Goal: Task Accomplishment & Management: Manage account settings

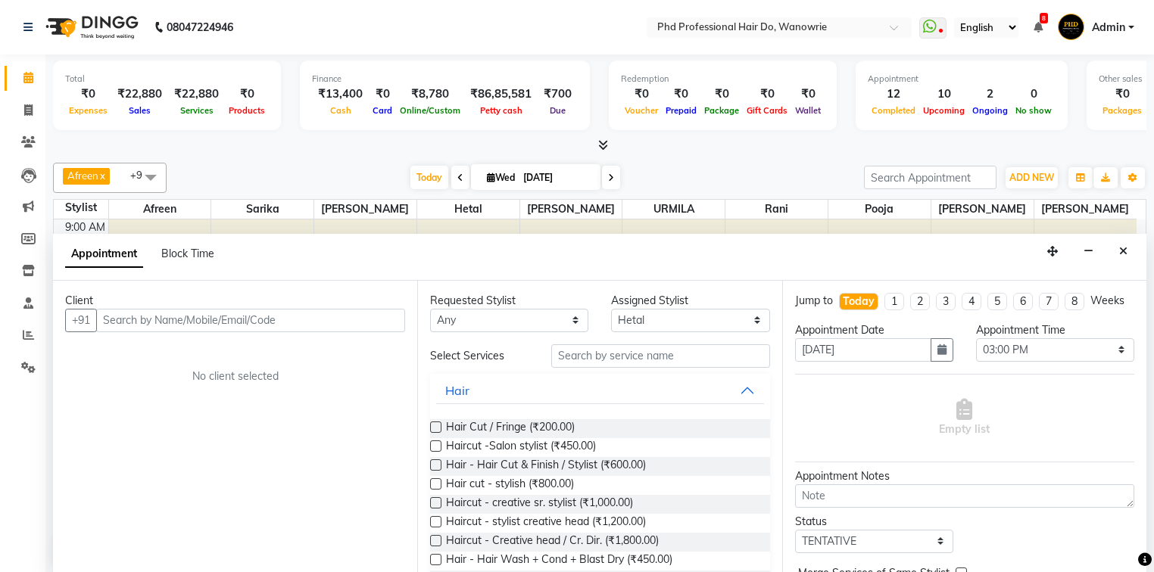
select select "978"
select select "900"
select select "tentative"
click at [27, 79] on icon at bounding box center [28, 77] width 10 height 11
click at [30, 78] on icon at bounding box center [28, 77] width 10 height 11
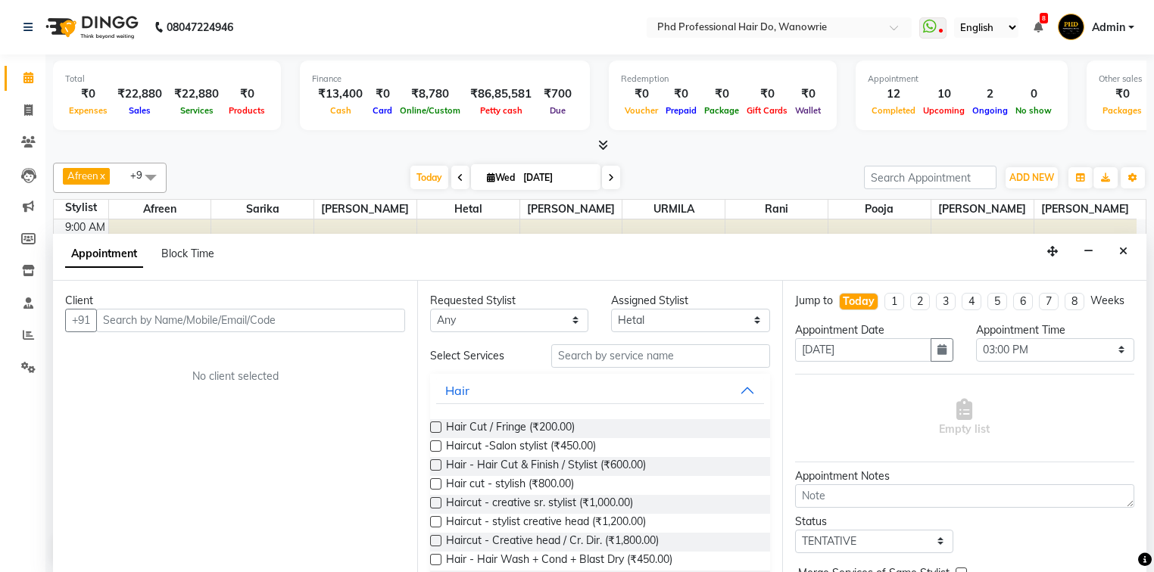
click at [30, 78] on icon at bounding box center [28, 77] width 10 height 11
click at [31, 77] on icon at bounding box center [28, 77] width 10 height 11
click at [19, 26] on div "08047224946" at bounding box center [128, 27] width 232 height 42
click at [612, 178] on icon at bounding box center [611, 177] width 6 height 9
type input "[DATE]"
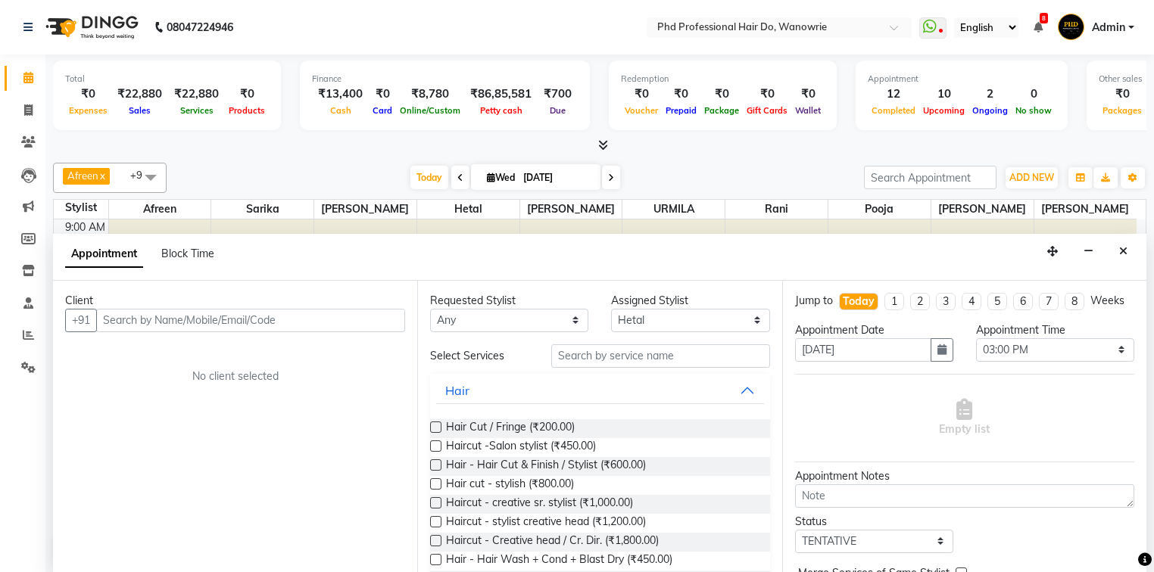
type input "[DATE]"
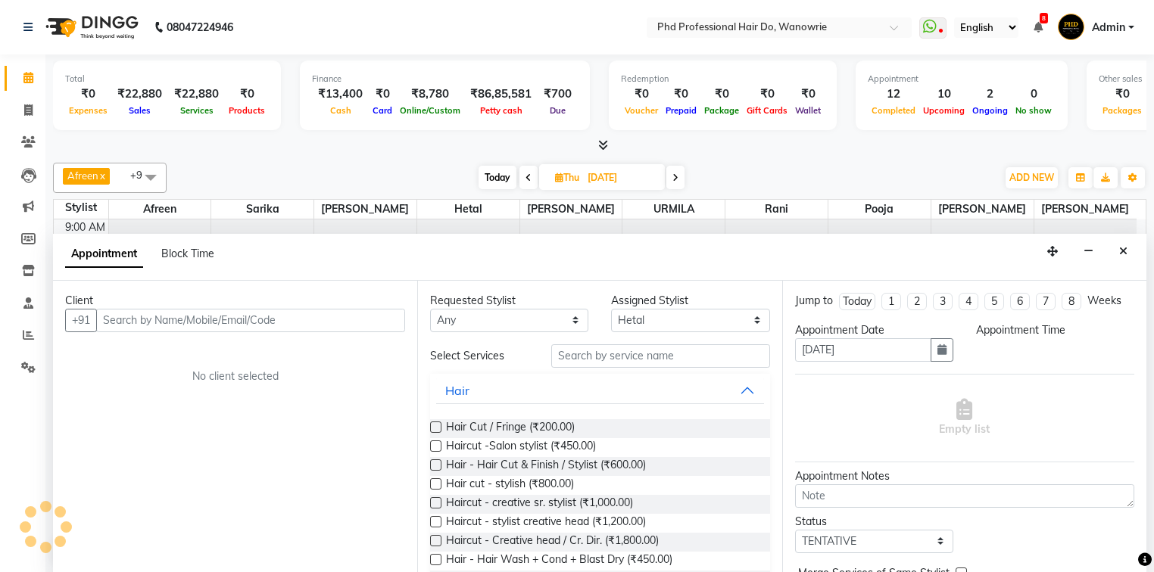
select select "900"
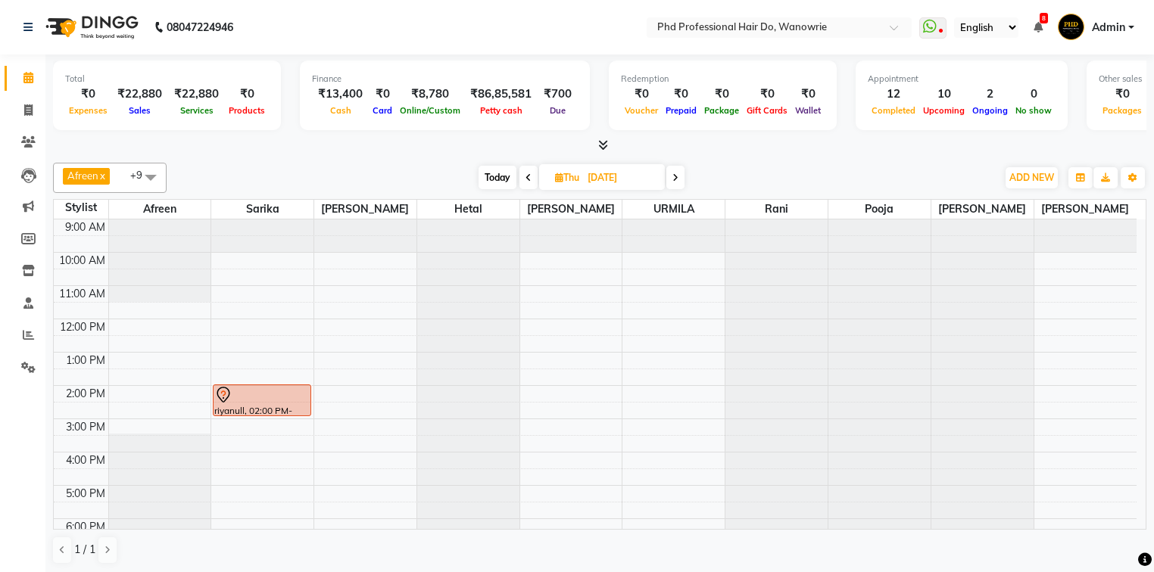
click at [674, 175] on icon at bounding box center [675, 177] width 6 height 9
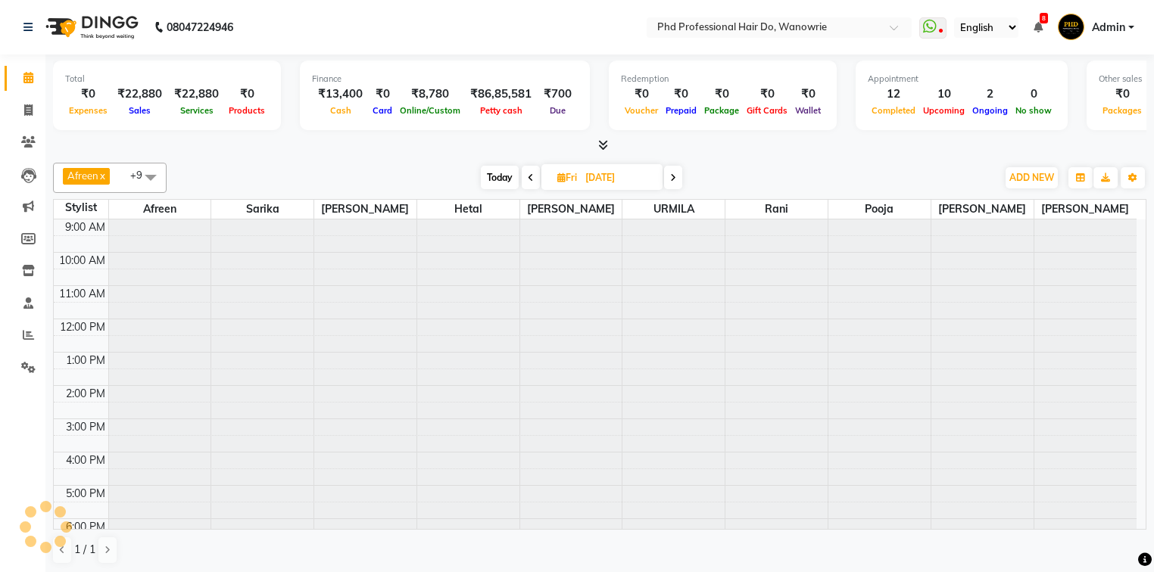
scroll to position [85, 0]
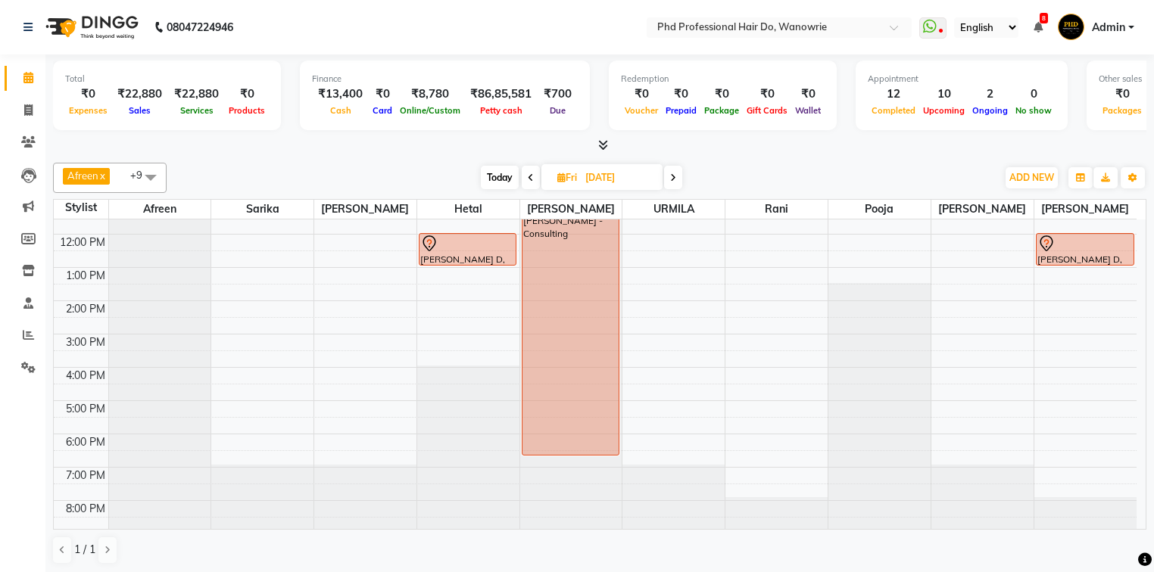
click at [532, 173] on icon at bounding box center [531, 177] width 6 height 9
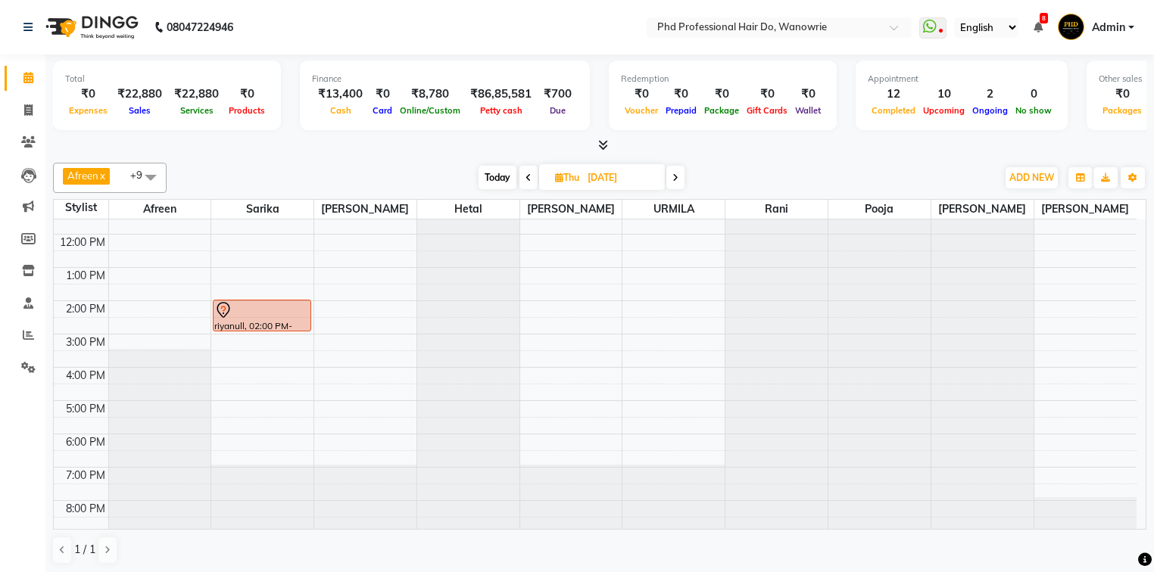
scroll to position [0, 0]
click at [491, 173] on span "Today" at bounding box center [497, 177] width 38 height 23
type input "[DATE]"
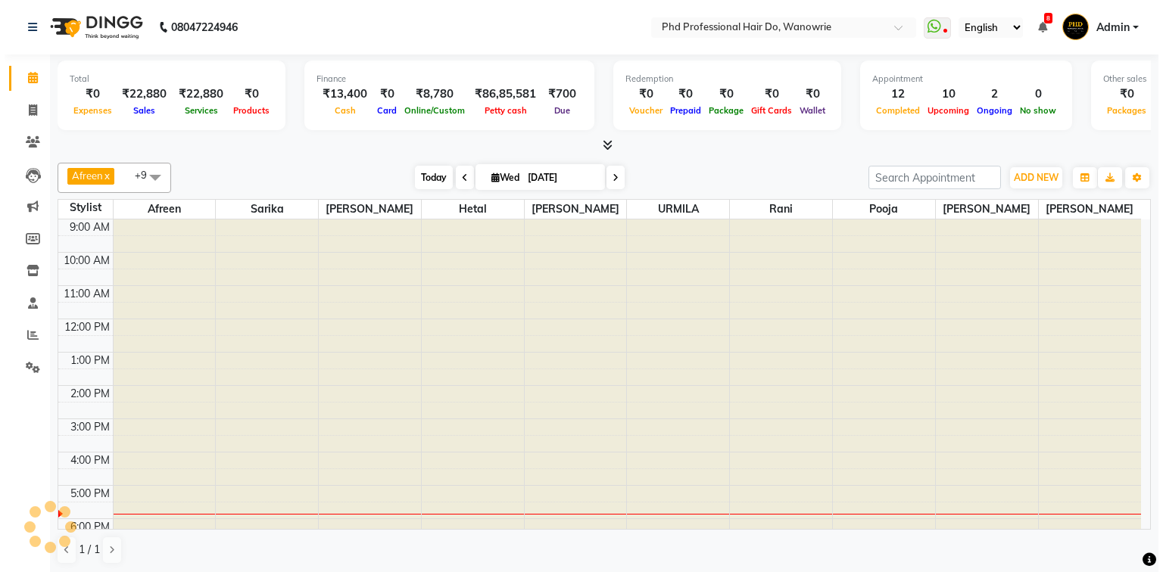
scroll to position [85, 0]
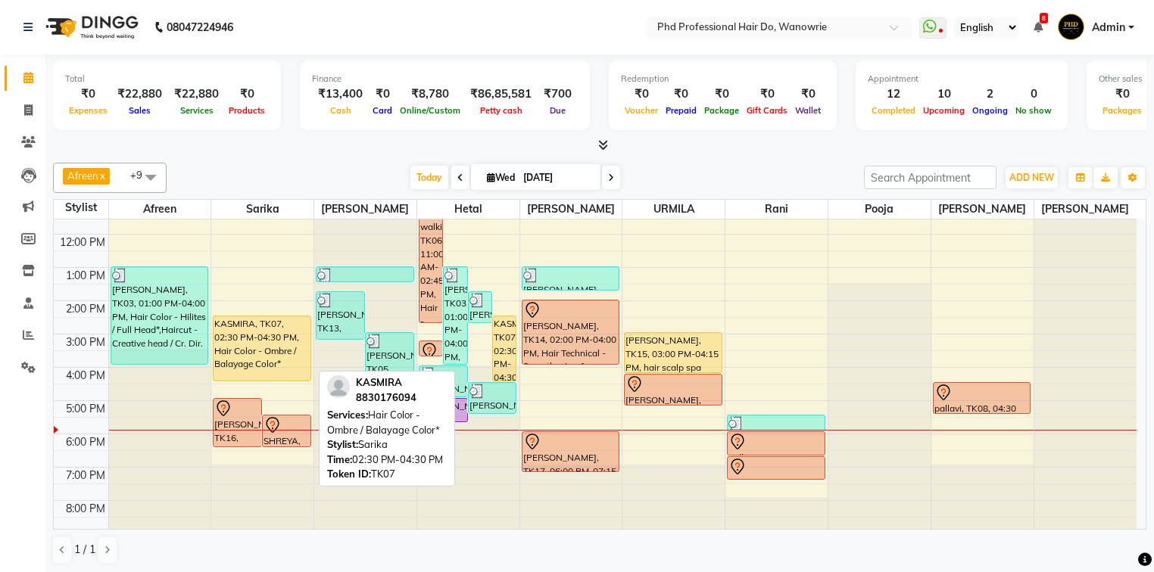
click at [260, 336] on div "KASMIRA, TK07, 02:30 PM-04:30 PM, Hair Color - Ombre / Balayage Color*" at bounding box center [261, 348] width 96 height 64
select select "1"
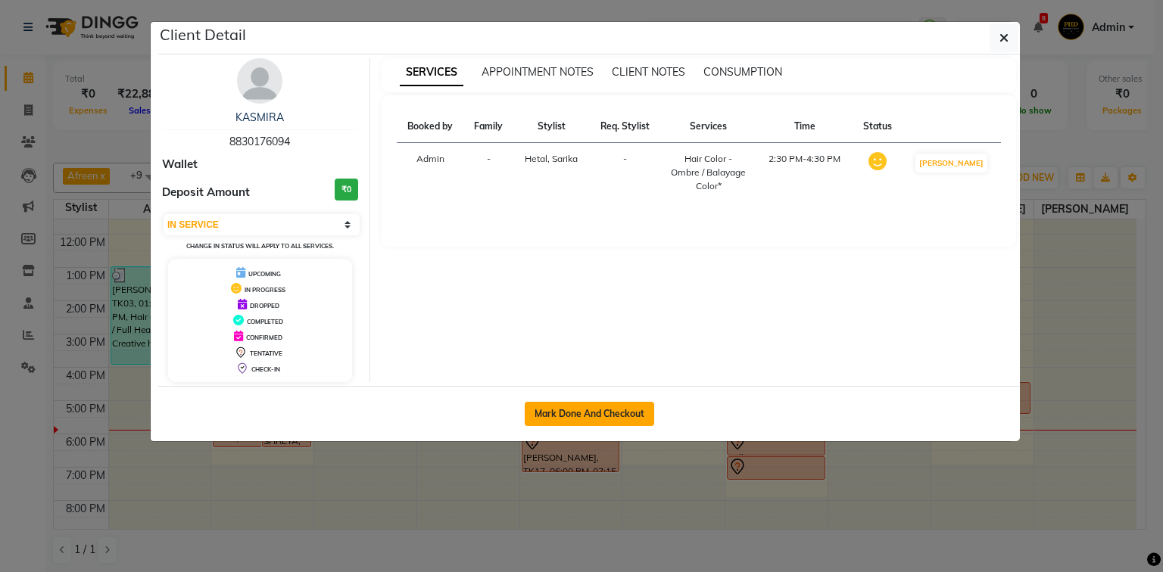
click at [634, 409] on button "Mark Done And Checkout" at bounding box center [589, 414] width 129 height 24
select select "service"
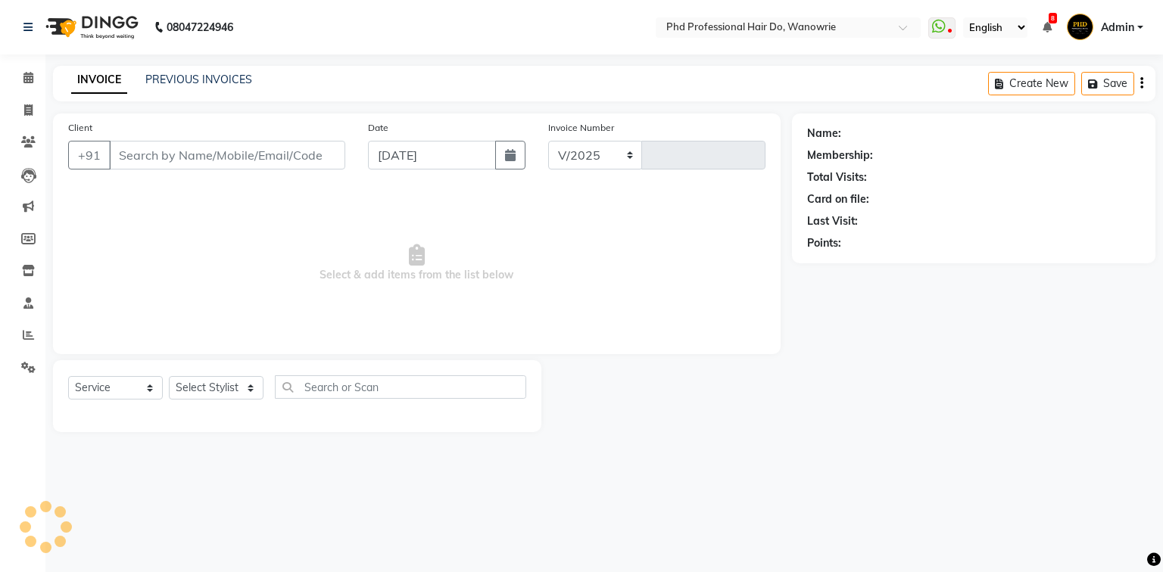
select select "25"
type input "2141"
type input "8830176094"
select select "978"
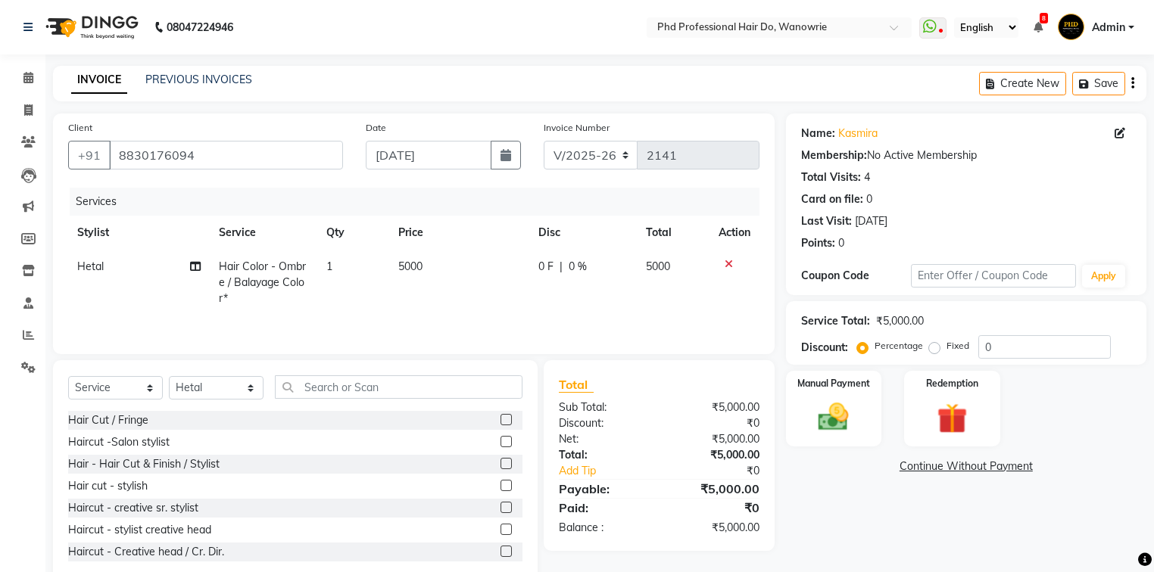
click at [415, 264] on span "5000" at bounding box center [410, 267] width 24 height 14
select select "978"
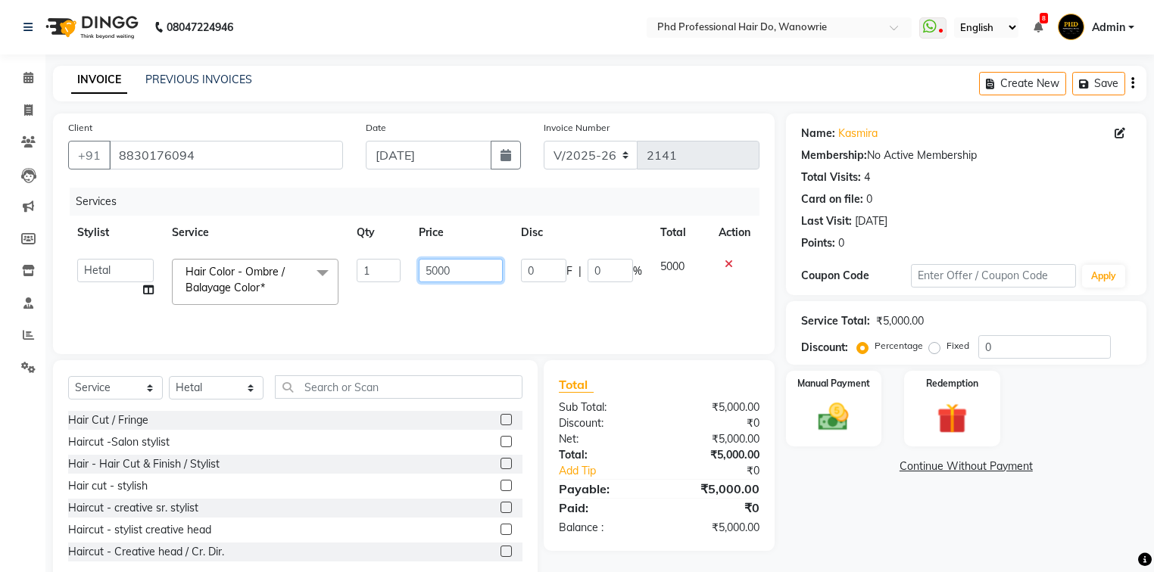
click at [445, 271] on input "5000" at bounding box center [461, 270] width 84 height 23
type input "8500"
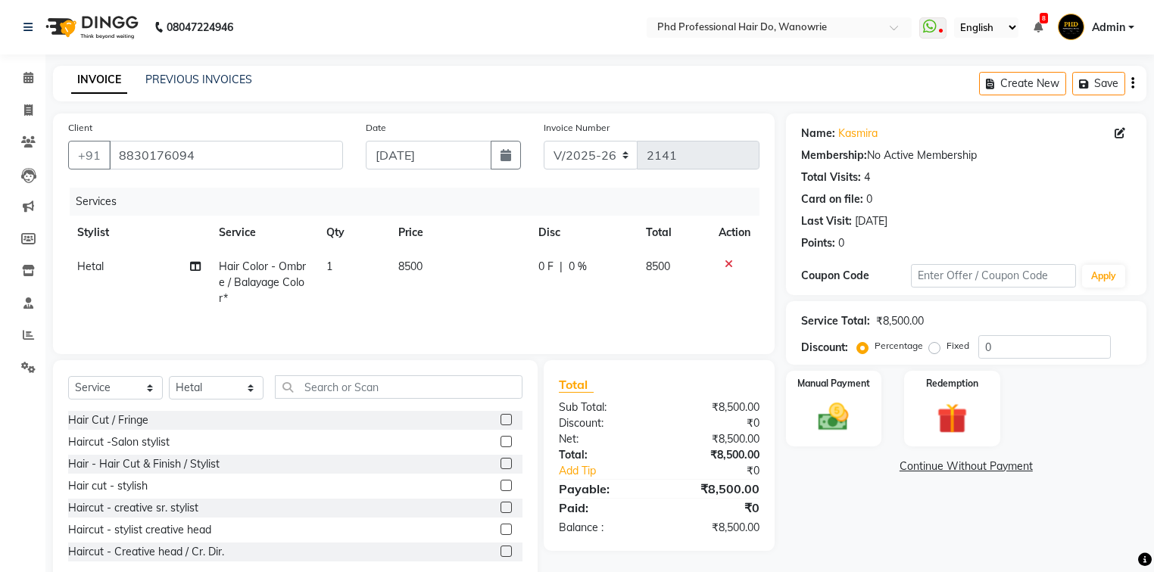
click at [501, 291] on td "8500" at bounding box center [459, 283] width 141 height 66
select select "978"
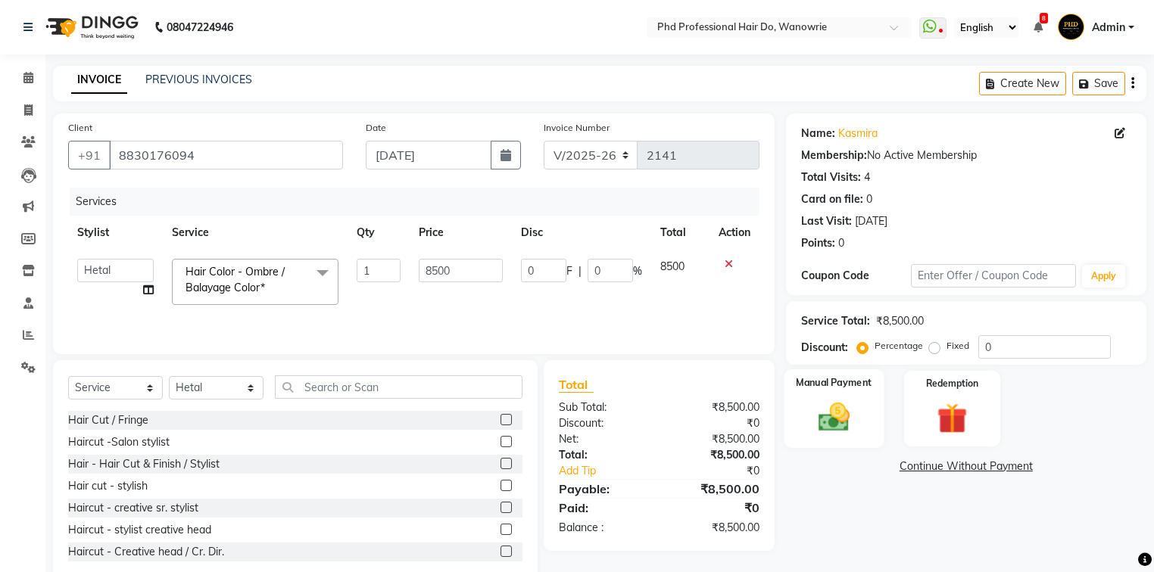
click at [818, 382] on label "Manual Payment" at bounding box center [834, 382] width 76 height 14
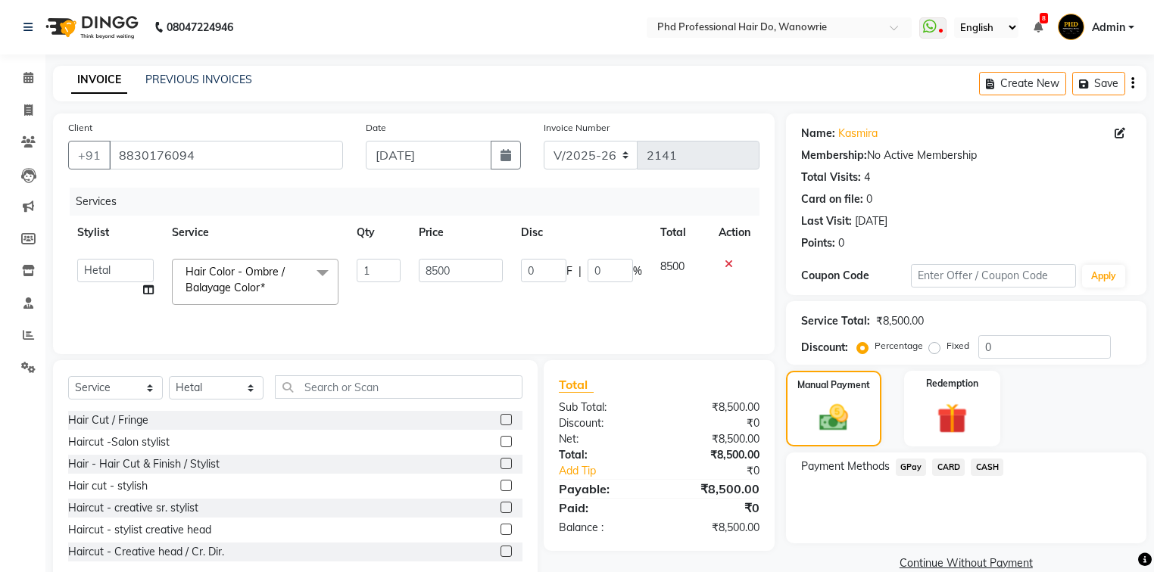
click at [905, 463] on span "GPay" at bounding box center [910, 467] width 31 height 17
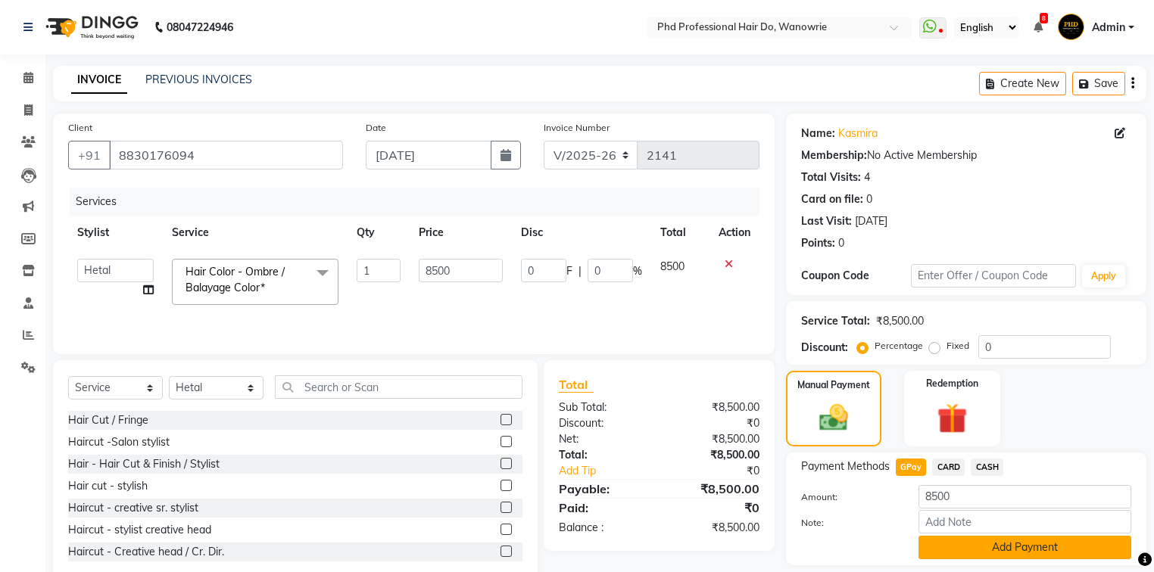
click at [971, 550] on button "Add Payment" at bounding box center [1024, 547] width 213 height 23
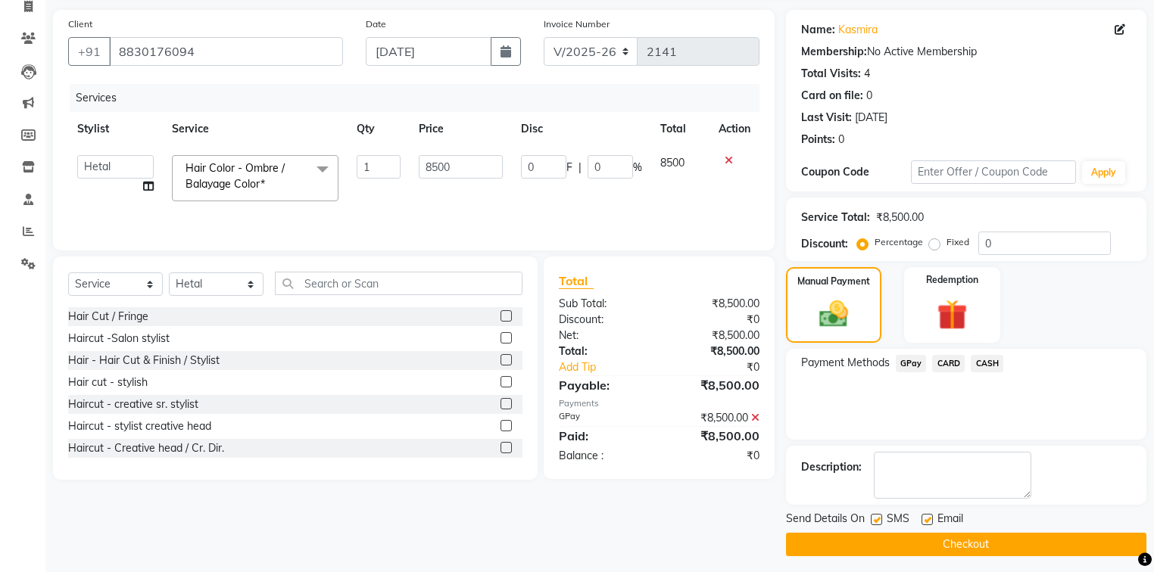
scroll to position [109, 0]
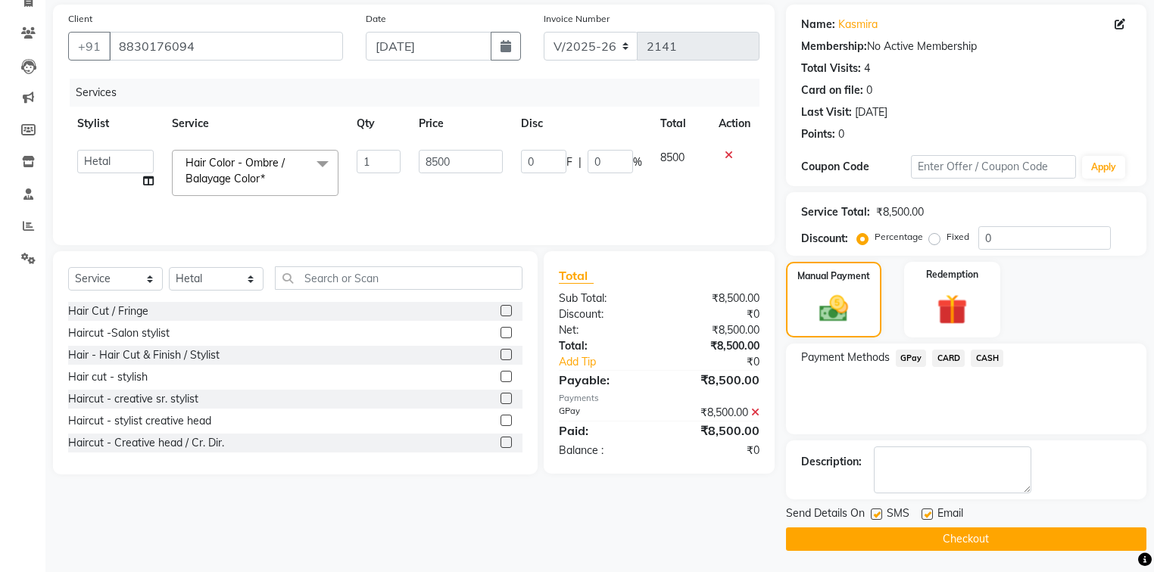
click at [976, 541] on button "Checkout" at bounding box center [966, 539] width 360 height 23
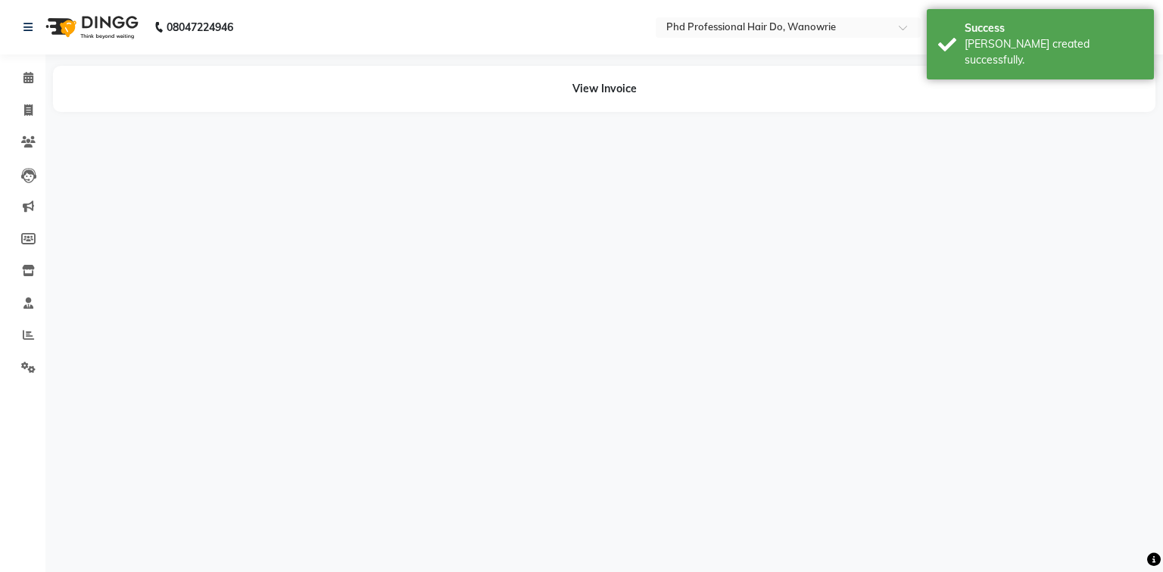
select select "978"
select select "977"
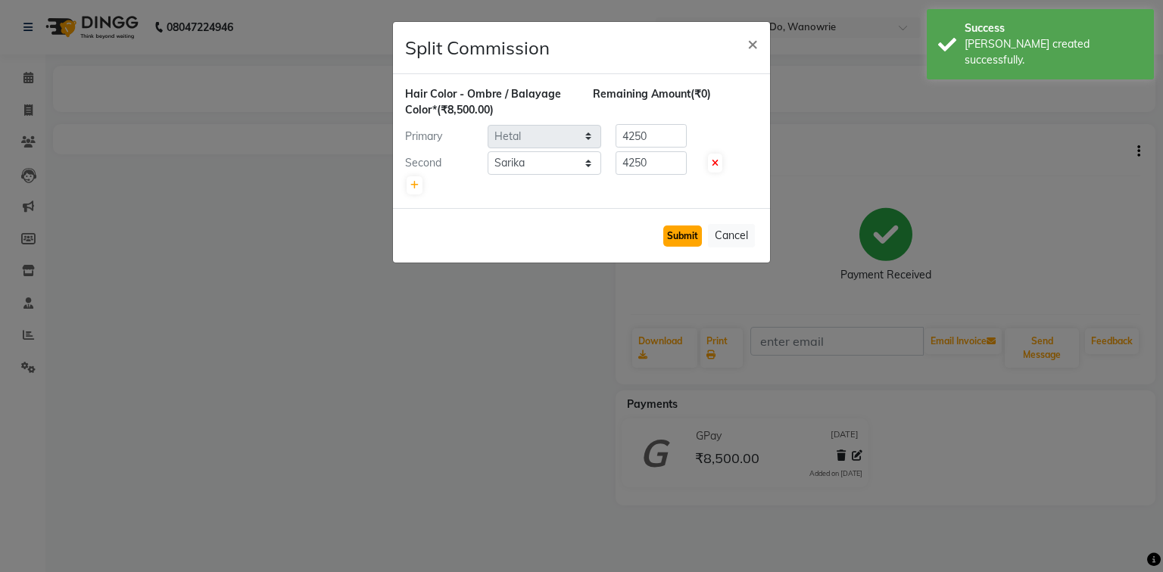
click at [688, 239] on button "Submit" at bounding box center [682, 236] width 39 height 21
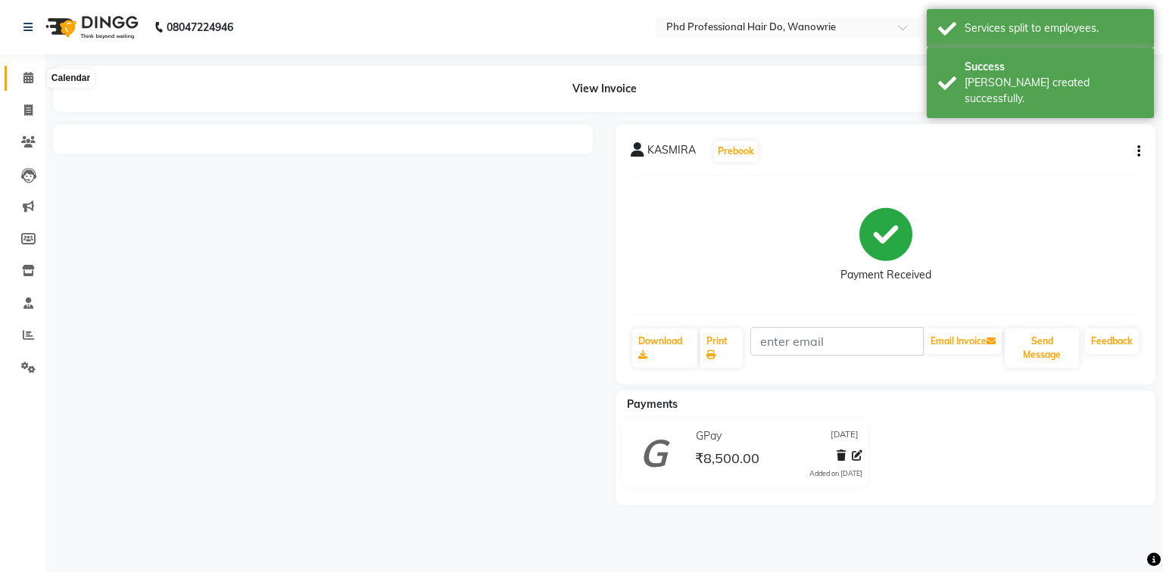
click at [27, 79] on icon at bounding box center [28, 77] width 10 height 11
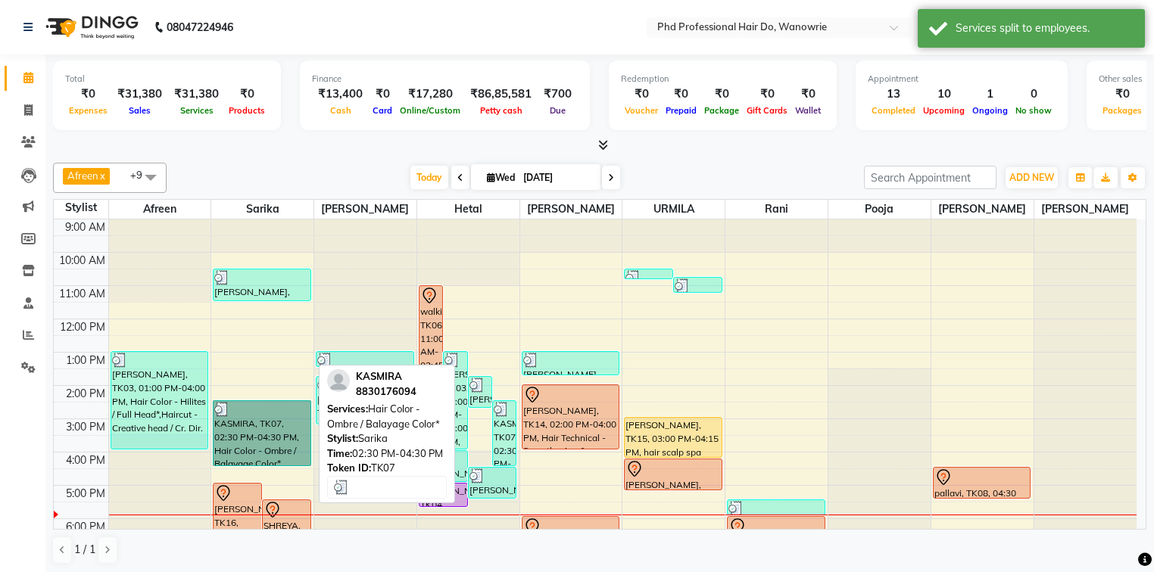
drag, startPoint x: 274, startPoint y: 406, endPoint x: 263, endPoint y: 417, distance: 15.5
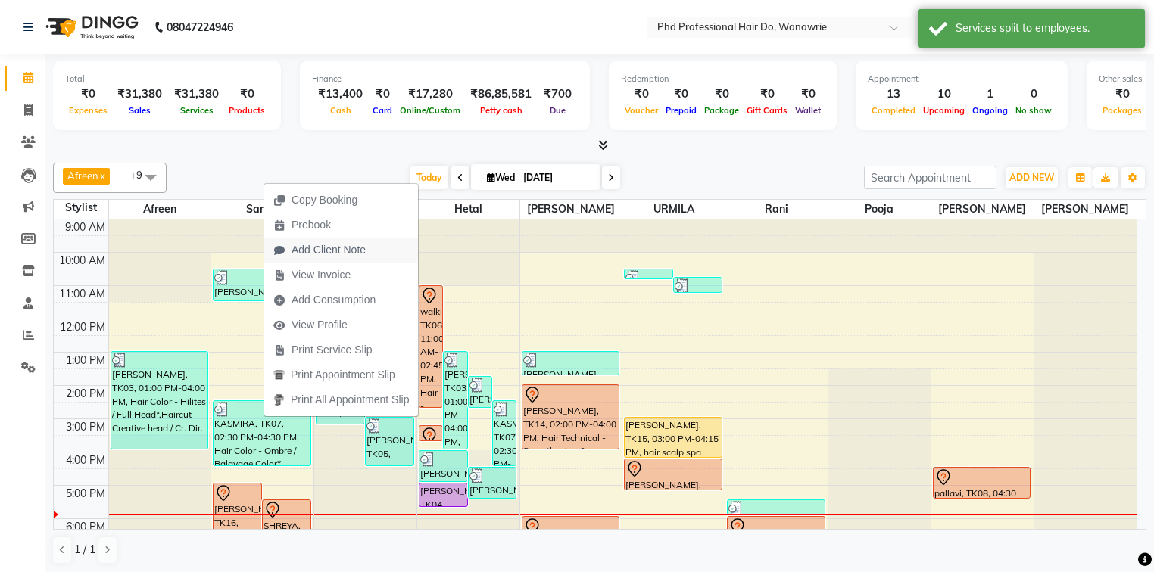
click at [325, 249] on span "Add Client Note" at bounding box center [328, 250] width 74 height 16
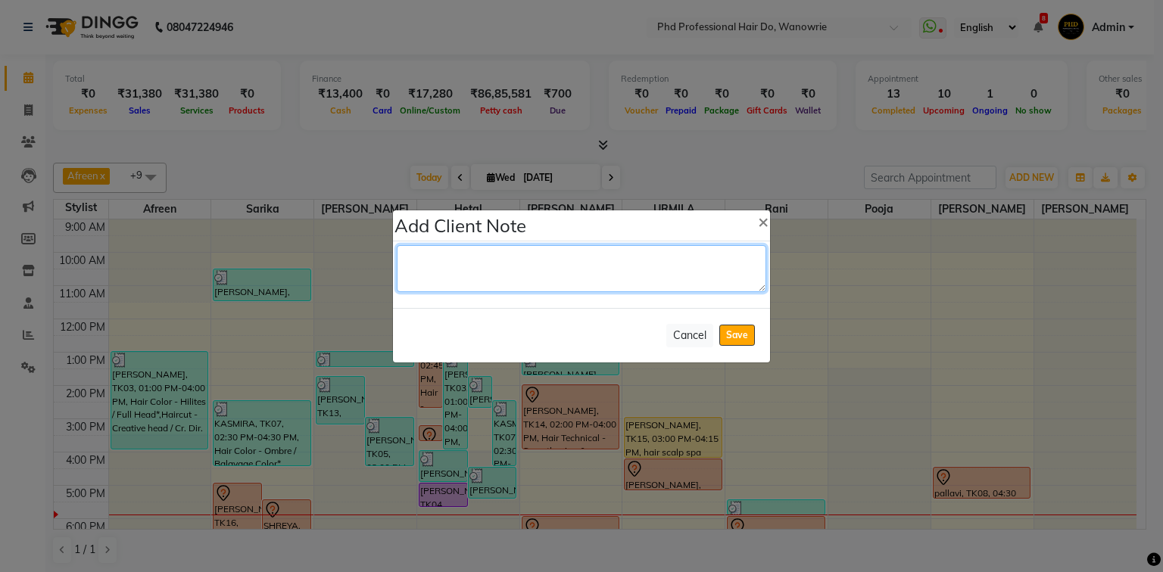
click at [417, 274] on textarea at bounding box center [581, 268] width 369 height 47
click at [430, 259] on textarea "boo +10 dep 7-65" at bounding box center [581, 268] width 369 height 47
click at [442, 258] on textarea "boo +plaplex+10 dep 7-65" at bounding box center [581, 268] width 369 height 47
click at [499, 258] on textarea "boo +olaplex+10 dep 7-65" at bounding box center [581, 268] width 369 height 47
type textarea "boo +olaplex+10vol dep 7-65"
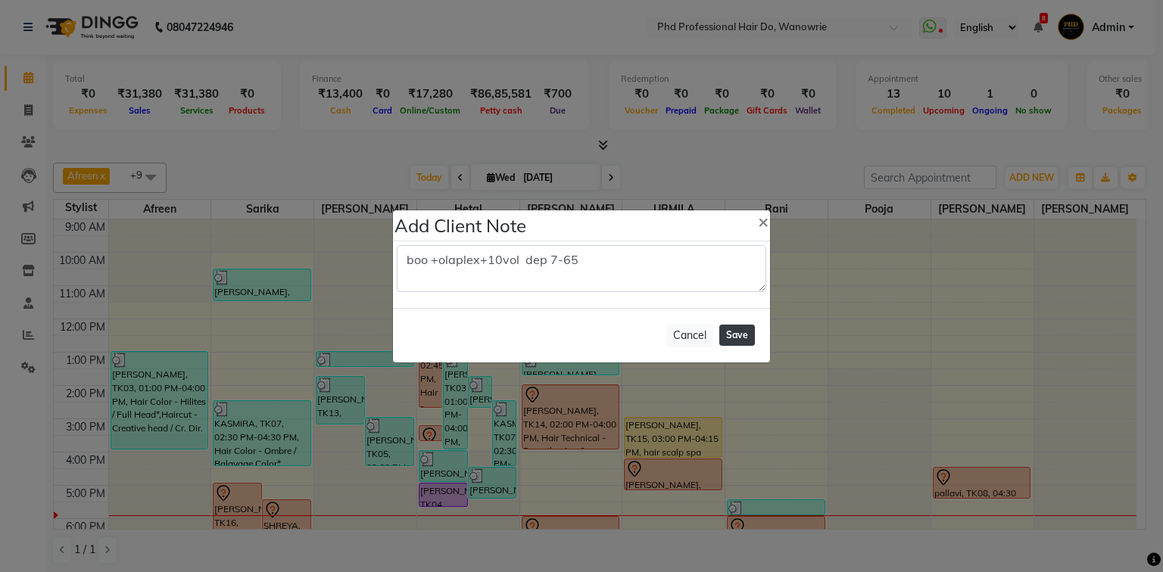
click at [729, 334] on button "Save" at bounding box center [737, 335] width 36 height 21
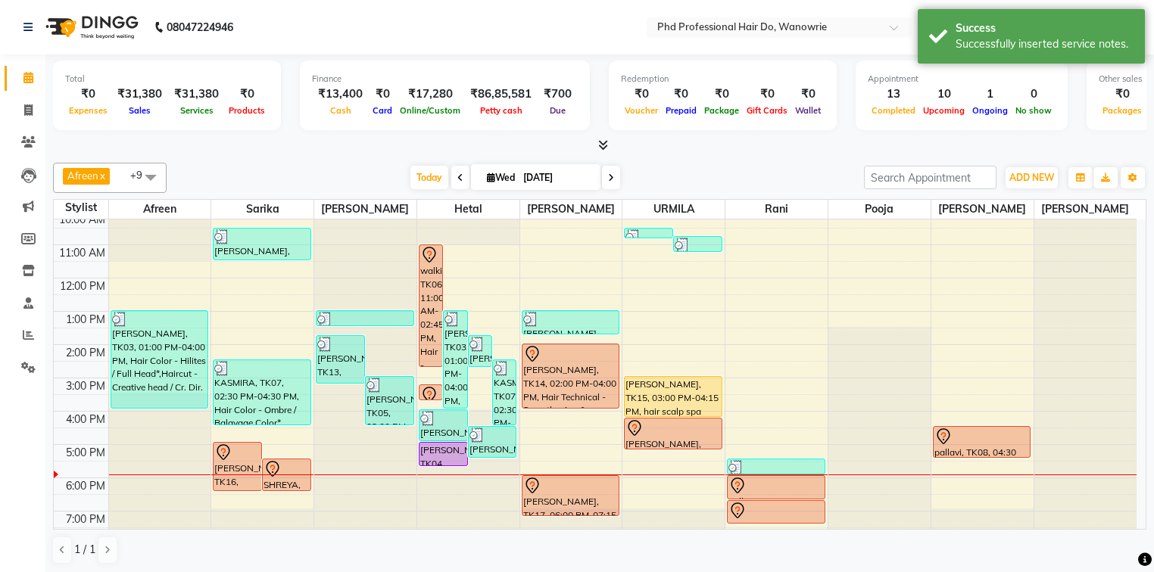
scroll to position [61, 0]
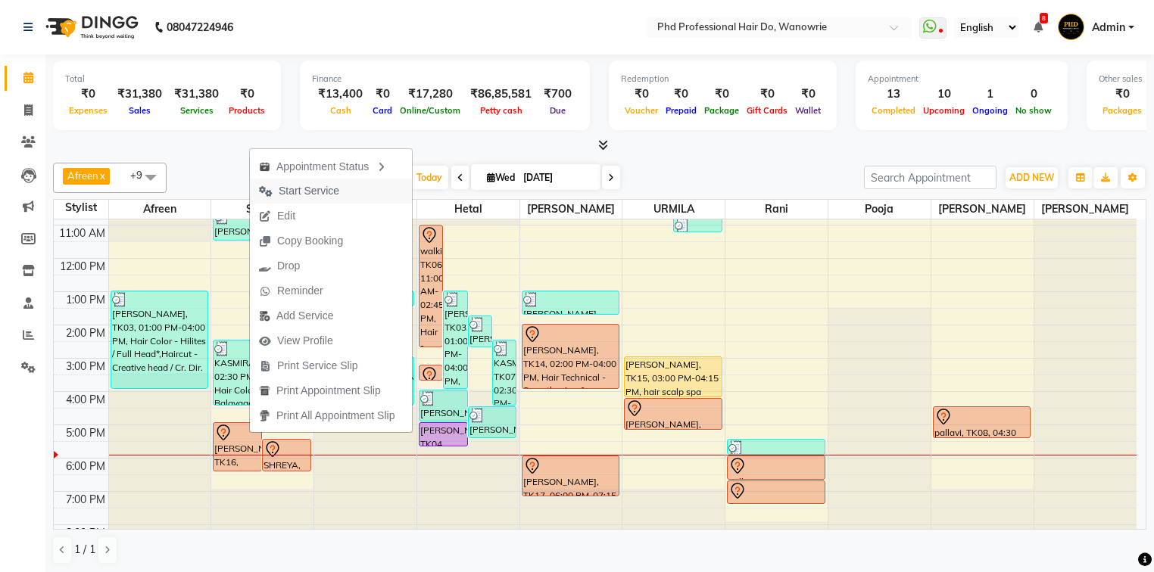
click at [315, 192] on span "Start Service" at bounding box center [309, 191] width 61 height 16
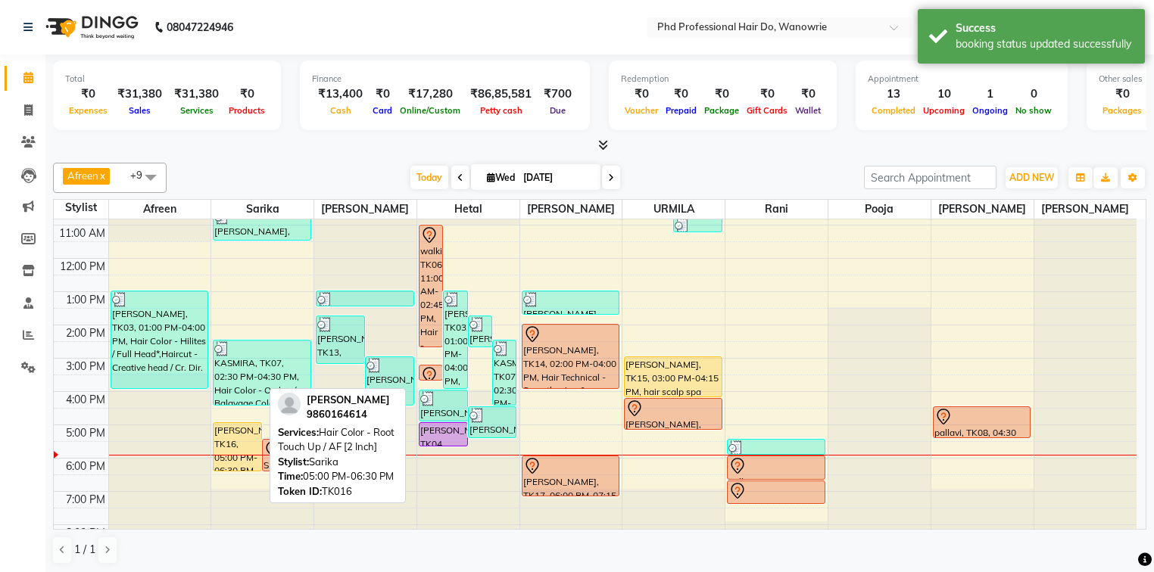
click at [230, 430] on div "[PERSON_NAME], TK16, 05:00 PM-06:30 PM, Hair Color - Root Touch Up / AF [2 Inch]" at bounding box center [237, 447] width 48 height 48
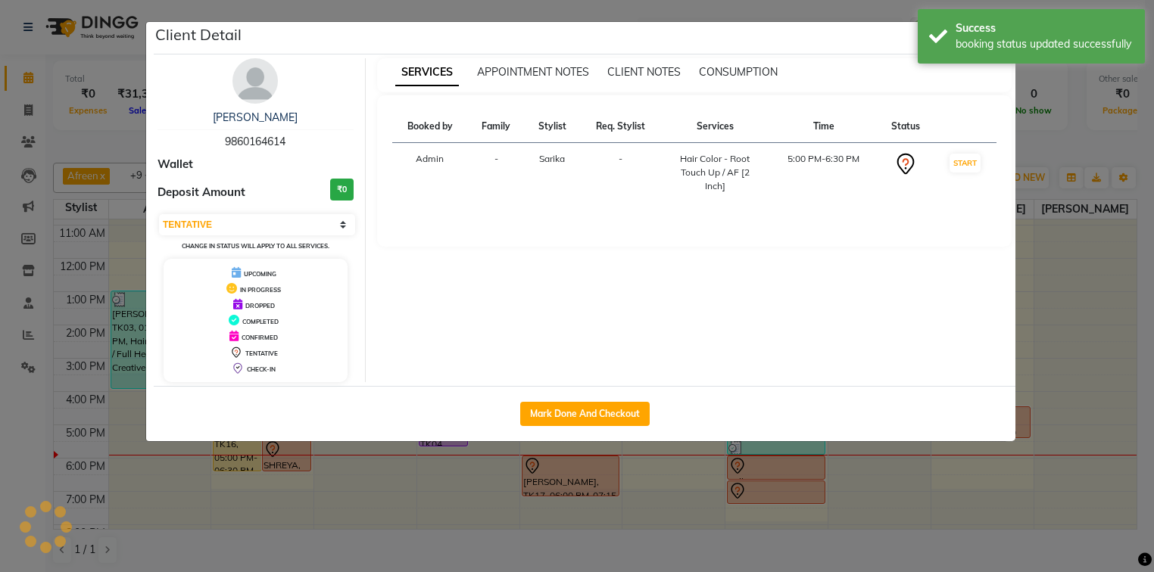
select select "1"
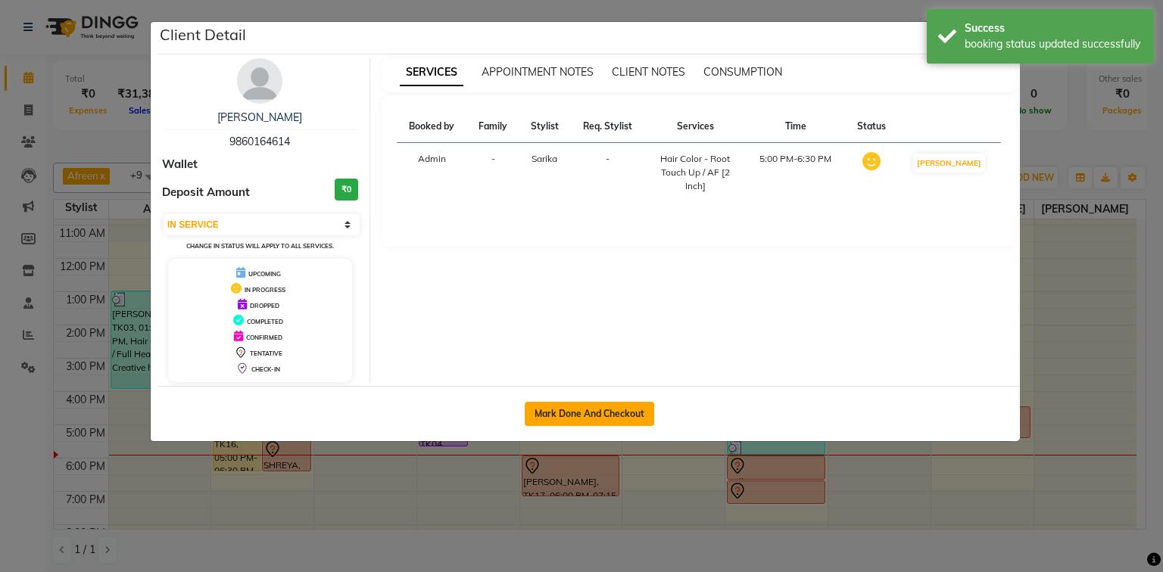
click at [562, 410] on button "Mark Done And Checkout" at bounding box center [589, 414] width 129 height 24
select select "service"
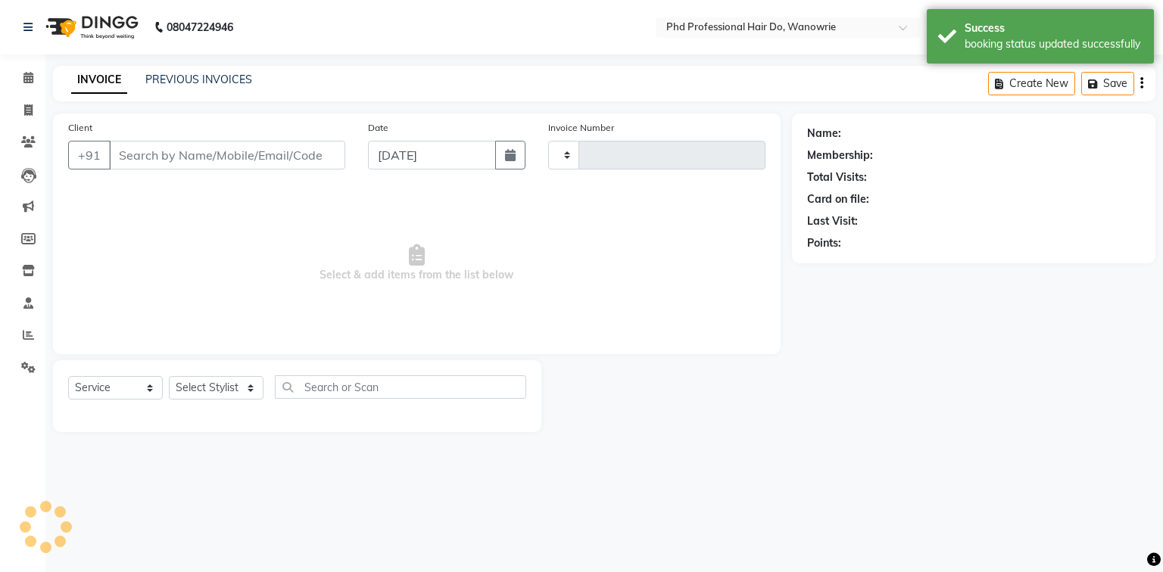
type input "9860164614"
select select "977"
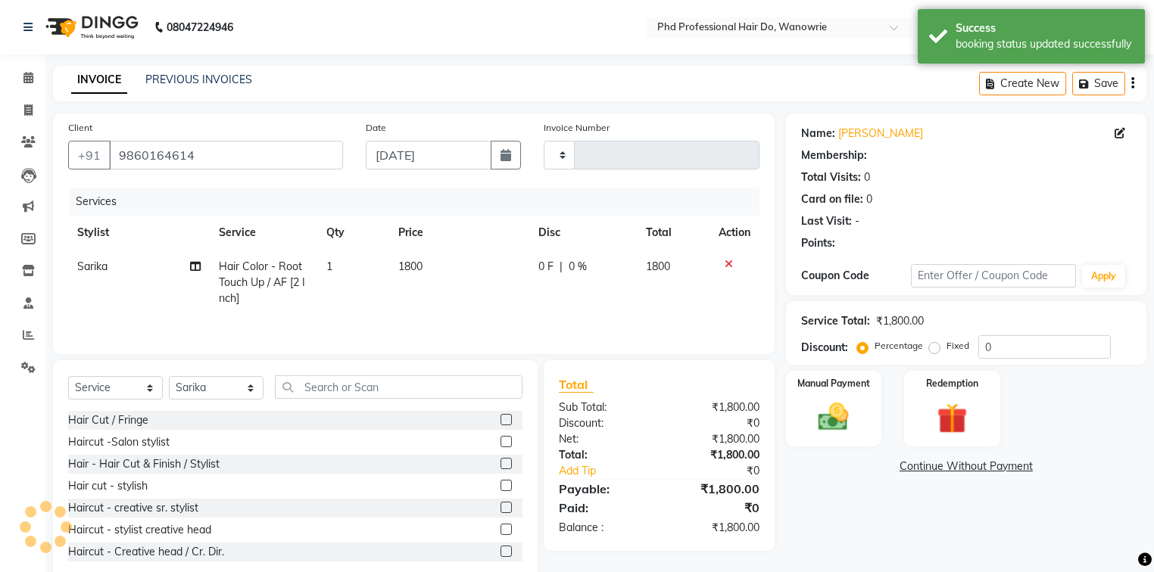
type input "2142"
select select "25"
click at [30, 76] on icon at bounding box center [28, 77] width 10 height 11
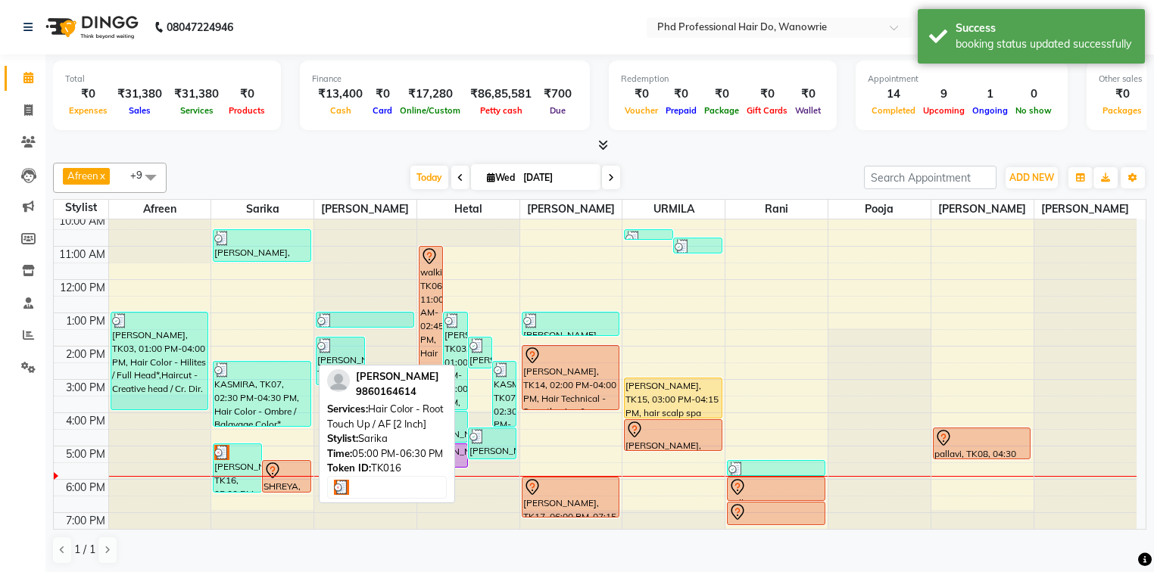
scroll to position [85, 0]
